Goal: Contribute content: Contribute content

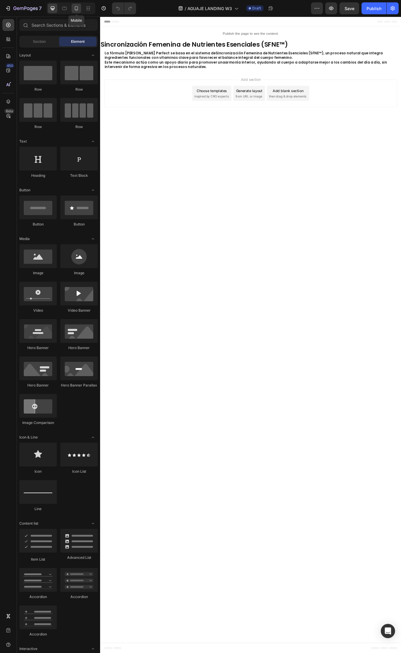
click at [73, 8] on div at bounding box center [77, 9] width 10 height 10
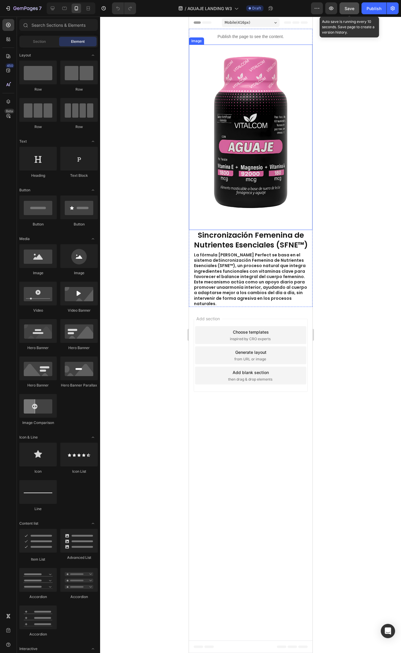
click at [351, 8] on span "Save" at bounding box center [350, 8] width 10 height 5
click at [372, 6] on div "Publish" at bounding box center [374, 8] width 15 height 6
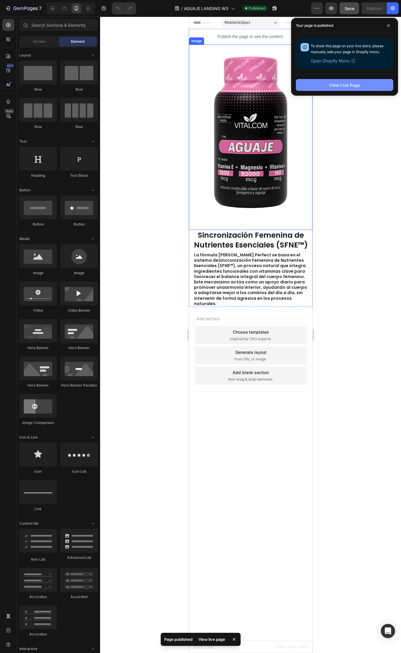
click at [336, 83] on div "View Live Page" at bounding box center [344, 85] width 31 height 6
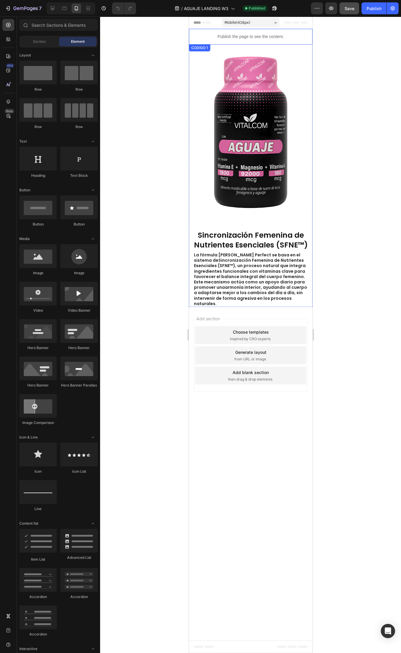
click at [280, 34] on p "Publish the page to see the content." at bounding box center [251, 37] width 124 height 6
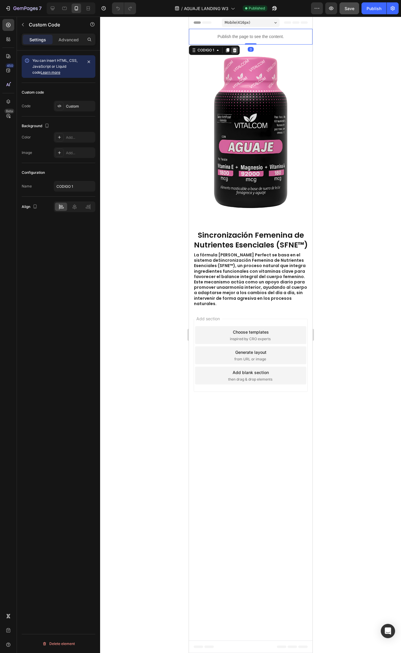
click at [234, 51] on icon at bounding box center [235, 50] width 4 height 4
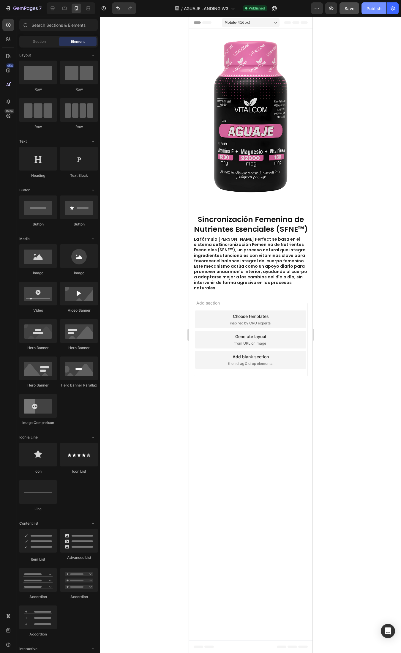
click at [378, 10] on div "Publish" at bounding box center [374, 8] width 15 height 6
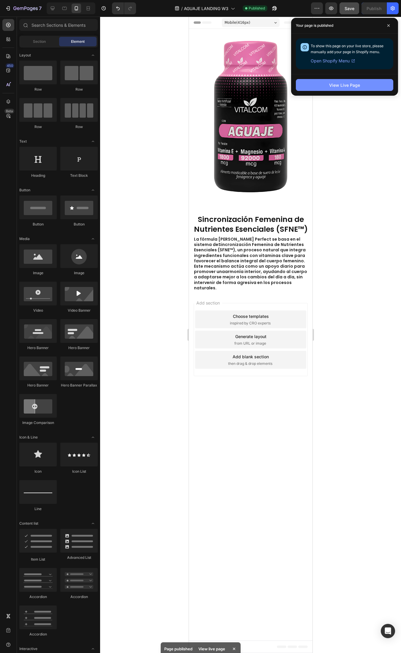
click at [341, 85] on div "View Live Page" at bounding box center [344, 85] width 31 height 6
